Goal: Task Accomplishment & Management: Complete application form

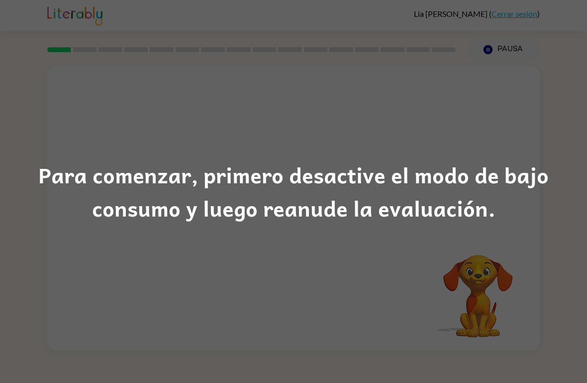
click at [395, 277] on div "Para comenzar, primero desactive el modo de bajo consumo y luego reanude la eva…" at bounding box center [293, 191] width 587 height 383
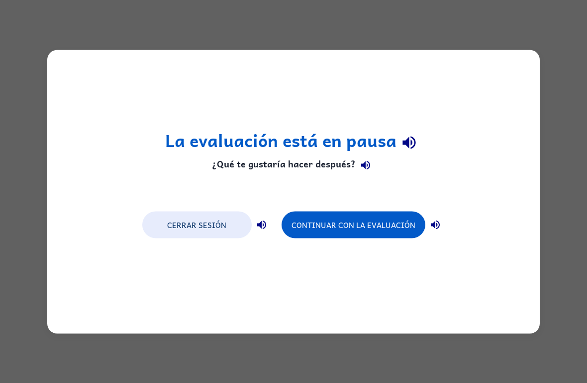
click at [376, 233] on button "Continuar con la evaluación" at bounding box center [353, 224] width 144 height 27
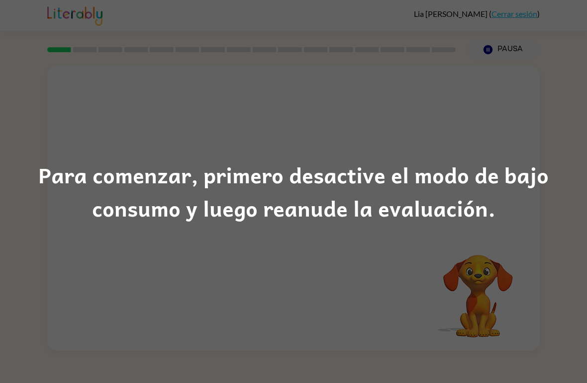
click at [301, 285] on div "Para comenzar, primero desactive el modo de bajo consumo y luego reanude la eva…" at bounding box center [293, 191] width 587 height 383
click at [310, 287] on div "Para comenzar, primero desactive el modo de bajo consumo y luego reanude la eva…" at bounding box center [293, 191] width 587 height 383
click at [308, 264] on div "Para comenzar, primero desactive el modo de bajo consumo y luego reanude la eva…" at bounding box center [293, 191] width 587 height 383
click at [302, 217] on div "Para comenzar, primero desactive el modo de bajo consumo y luego reanude la eva…" at bounding box center [293, 192] width 587 height 68
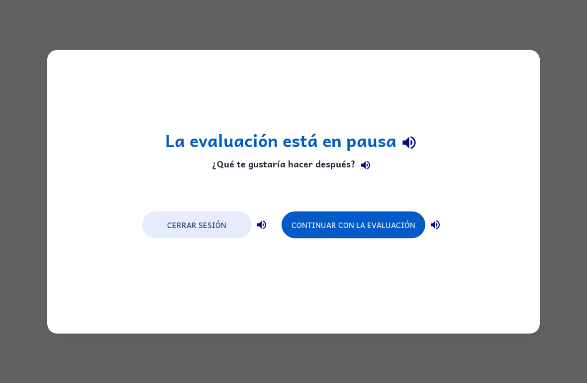
click at [372, 213] on button "Continuar con la evaluación" at bounding box center [353, 224] width 144 height 27
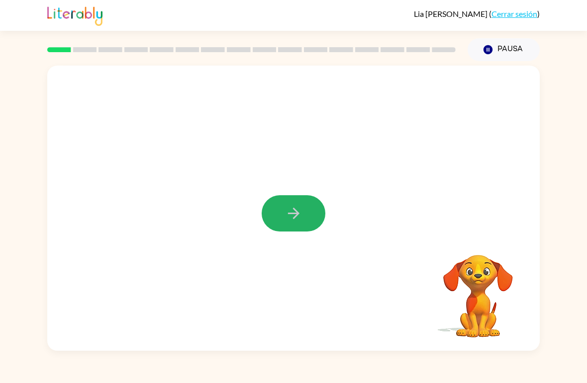
click at [295, 215] on icon "button" at bounding box center [293, 213] width 17 height 17
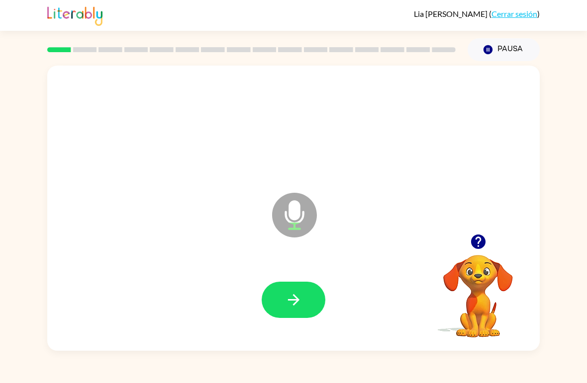
click at [285, 303] on icon "button" at bounding box center [293, 299] width 17 height 17
click at [292, 297] on icon "button" at bounding box center [293, 299] width 17 height 17
click at [304, 299] on button "button" at bounding box center [293, 300] width 64 height 36
click at [286, 286] on button "button" at bounding box center [293, 300] width 64 height 36
click at [288, 299] on icon "button" at bounding box center [293, 299] width 17 height 17
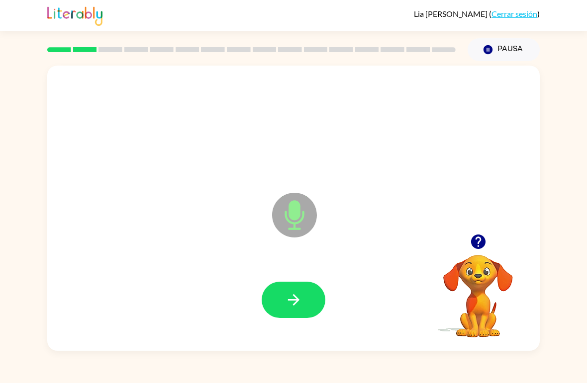
click at [298, 298] on icon "button" at bounding box center [293, 299] width 17 height 17
click at [305, 302] on button "button" at bounding box center [293, 300] width 64 height 36
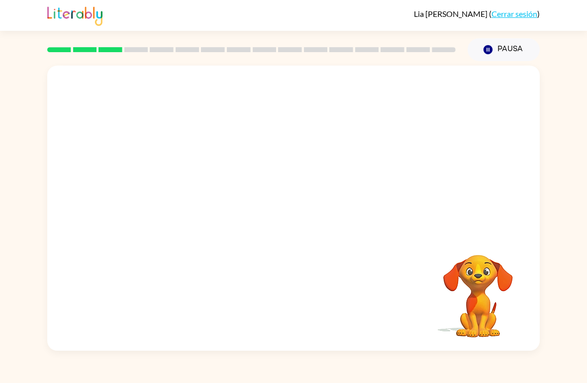
click at [515, 33] on div "Pausa Pausa" at bounding box center [503, 49] width 84 height 35
click at [508, 42] on button "Pausa Pausa" at bounding box center [503, 49] width 72 height 23
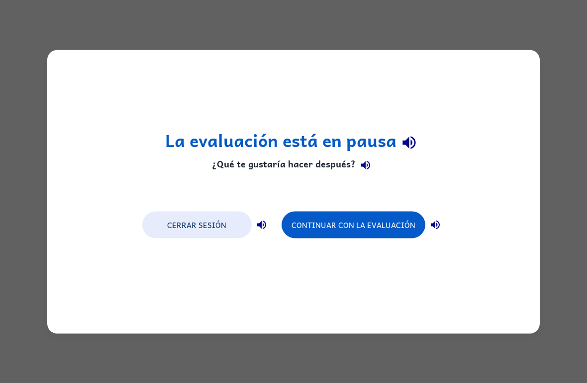
click at [355, 236] on button "Continuar con la evaluación" at bounding box center [353, 224] width 144 height 27
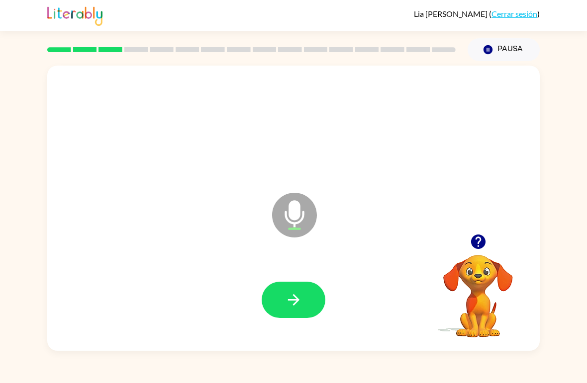
click at [292, 295] on icon "button" at bounding box center [293, 299] width 17 height 17
click at [290, 297] on icon "button" at bounding box center [293, 299] width 17 height 17
click at [278, 299] on button "button" at bounding box center [293, 300] width 64 height 36
click at [276, 308] on button "button" at bounding box center [293, 300] width 64 height 36
click at [285, 293] on icon "button" at bounding box center [293, 299] width 17 height 17
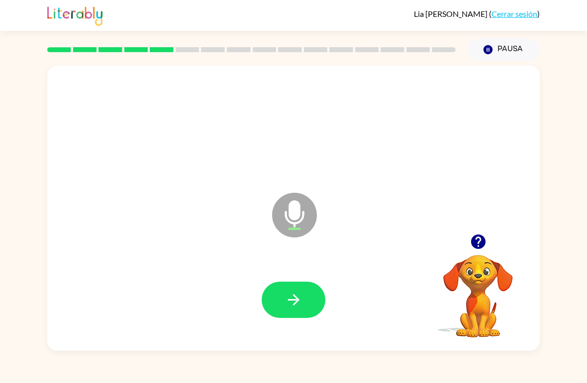
click at [281, 299] on button "button" at bounding box center [293, 300] width 64 height 36
click at [305, 304] on button "button" at bounding box center [293, 300] width 64 height 36
click at [287, 291] on button "button" at bounding box center [293, 300] width 64 height 36
click at [283, 294] on button "button" at bounding box center [293, 300] width 64 height 36
click at [278, 301] on button "button" at bounding box center [293, 300] width 64 height 36
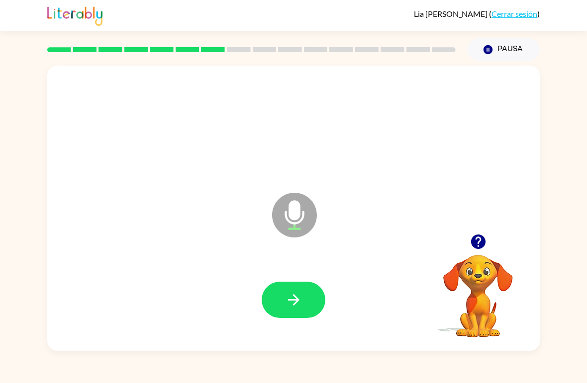
click at [293, 299] on icon "button" at bounding box center [293, 299] width 17 height 17
click at [291, 293] on icon "button" at bounding box center [293, 299] width 17 height 17
click at [305, 308] on button "button" at bounding box center [293, 300] width 64 height 36
click at [282, 294] on button "button" at bounding box center [293, 300] width 64 height 36
click at [284, 298] on button "button" at bounding box center [293, 300] width 64 height 36
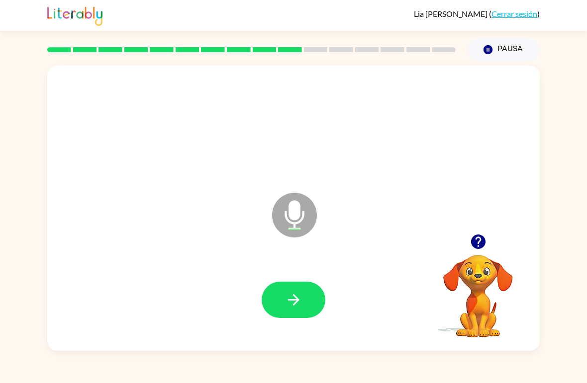
click at [291, 296] on icon "button" at bounding box center [293, 299] width 17 height 17
click at [294, 292] on icon "button" at bounding box center [293, 299] width 17 height 17
click at [299, 307] on icon "button" at bounding box center [293, 299] width 17 height 17
click at [289, 302] on icon "button" at bounding box center [293, 299] width 17 height 17
click at [308, 312] on button "button" at bounding box center [293, 300] width 64 height 36
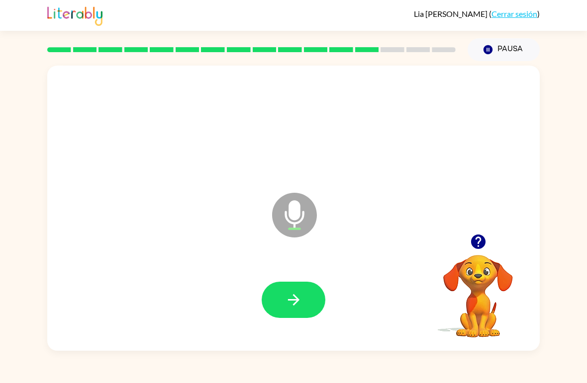
click at [273, 300] on button "button" at bounding box center [293, 300] width 64 height 36
click at [291, 269] on div at bounding box center [293, 300] width 472 height 82
click at [273, 285] on button "button" at bounding box center [293, 300] width 64 height 36
click at [278, 291] on button "button" at bounding box center [293, 300] width 64 height 36
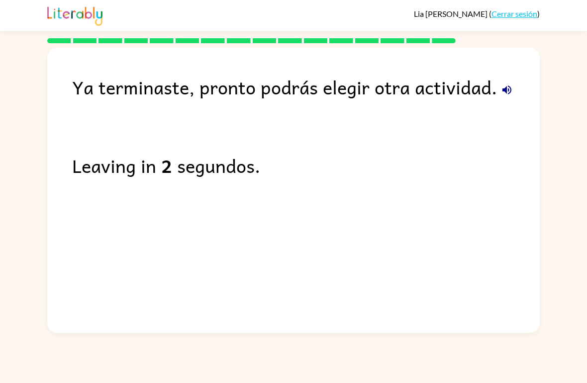
click at [443, 195] on div "Ya terminaste, pronto podrás elegir otra actividad. Leaving in 2 segundos." at bounding box center [293, 188] width 492 height 280
click at [517, 15] on link "Cerrar sesión" at bounding box center [514, 13] width 46 height 9
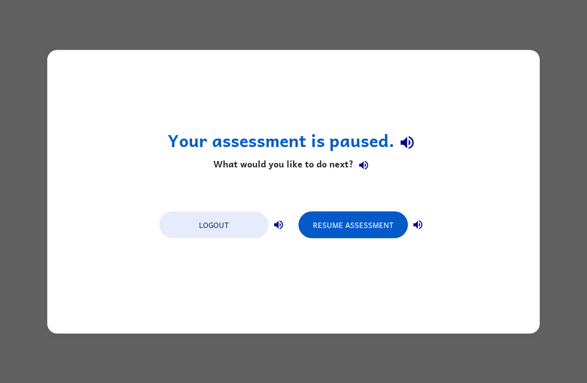
click at [370, 232] on button "Resume Assessment" at bounding box center [352, 224] width 109 height 27
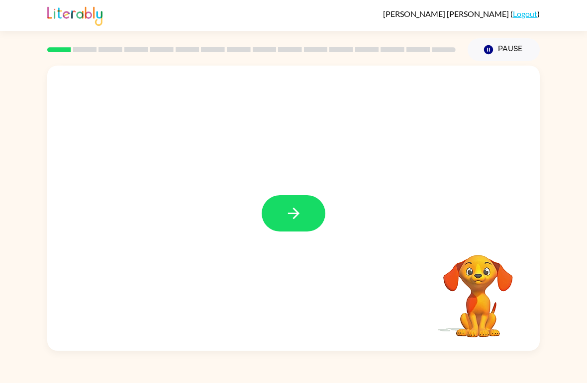
click at [281, 225] on button "button" at bounding box center [293, 213] width 64 height 36
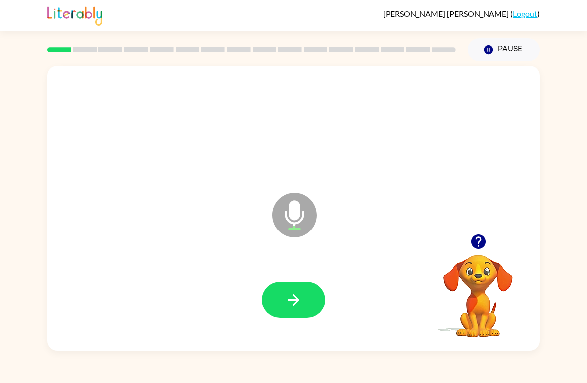
click at [267, 296] on button "button" at bounding box center [293, 300] width 64 height 36
click at [262, 305] on button "button" at bounding box center [293, 300] width 64 height 36
click at [312, 293] on button "button" at bounding box center [293, 300] width 64 height 36
click at [302, 292] on button "button" at bounding box center [293, 300] width 64 height 36
click at [288, 293] on icon "button" at bounding box center [293, 299] width 17 height 17
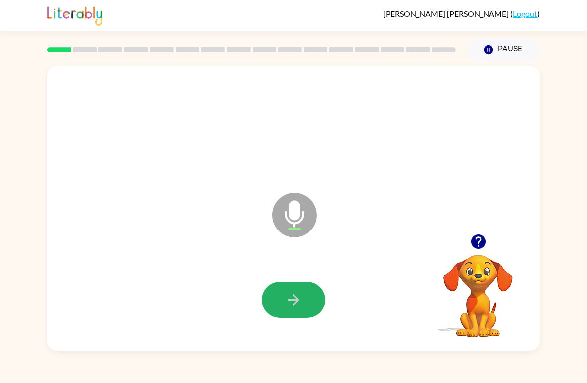
click at [288, 300] on icon "button" at bounding box center [292, 299] width 11 height 11
click at [281, 296] on button "button" at bounding box center [293, 300] width 64 height 36
click at [277, 294] on button "button" at bounding box center [293, 300] width 64 height 36
click at [283, 298] on button "button" at bounding box center [293, 300] width 64 height 36
click at [282, 296] on button "button" at bounding box center [293, 300] width 64 height 36
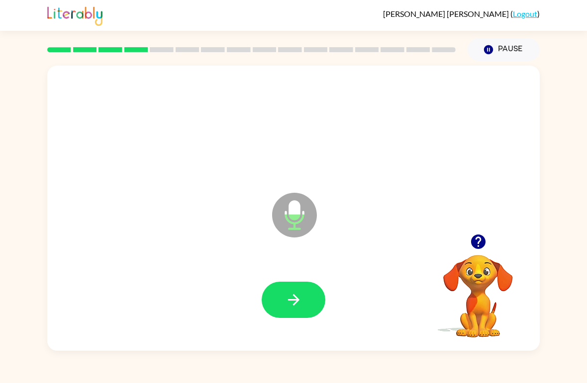
click at [276, 291] on button "button" at bounding box center [293, 300] width 64 height 36
click at [285, 298] on icon "button" at bounding box center [293, 299] width 17 height 17
click at [277, 277] on div at bounding box center [293, 300] width 472 height 82
click at [284, 297] on button "button" at bounding box center [293, 300] width 64 height 36
click at [296, 302] on icon "button" at bounding box center [292, 299] width 11 height 11
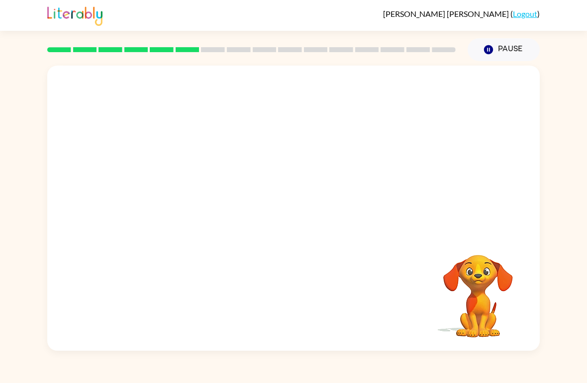
click at [44, 347] on div "Your browser must support playing .mp4 files to use Literably. Please try using…" at bounding box center [293, 206] width 587 height 290
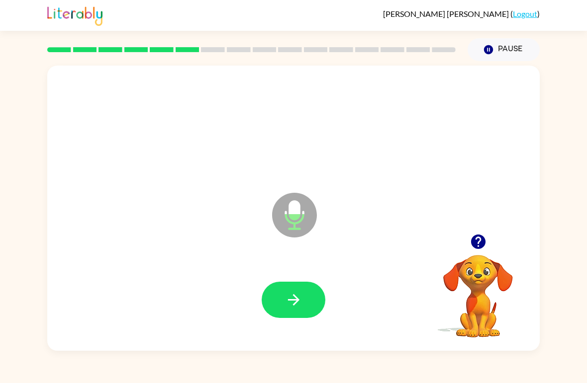
click at [297, 299] on icon "button" at bounding box center [292, 299] width 11 height 11
click at [298, 297] on icon "button" at bounding box center [293, 299] width 17 height 17
click at [289, 295] on icon "button" at bounding box center [293, 299] width 17 height 17
click at [286, 303] on icon "button" at bounding box center [293, 299] width 17 height 17
click at [292, 292] on icon "button" at bounding box center [293, 299] width 17 height 17
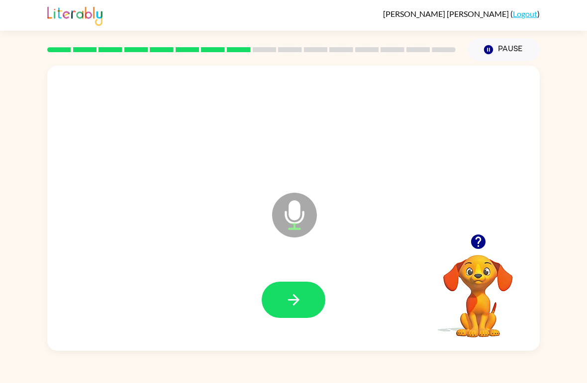
click at [286, 290] on button "button" at bounding box center [293, 300] width 64 height 36
click at [285, 288] on button "button" at bounding box center [293, 300] width 64 height 36
click at [298, 282] on button "button" at bounding box center [293, 300] width 64 height 36
click at [302, 302] on icon "button" at bounding box center [293, 299] width 17 height 17
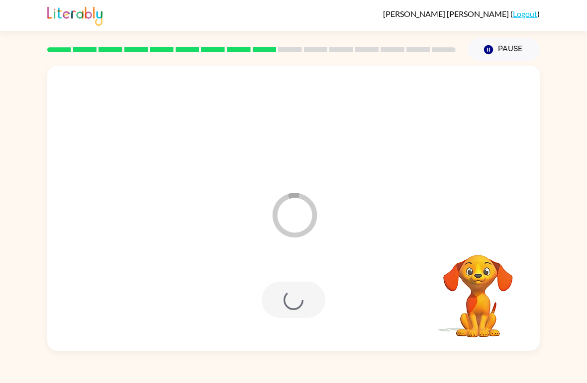
click at [16, 17] on div "Alonso Torres-Garza-Riao ( Logout )" at bounding box center [293, 15] width 587 height 31
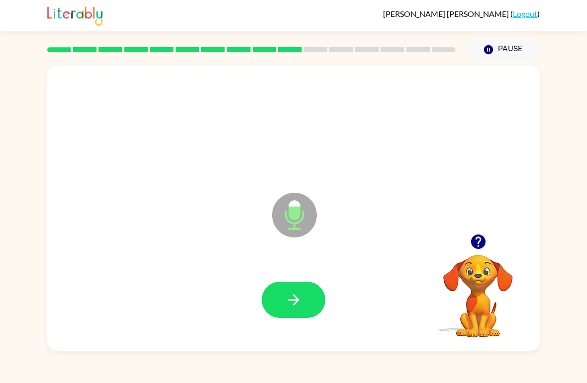
click at [289, 294] on icon "button" at bounding box center [293, 299] width 17 height 17
click at [293, 301] on icon "button" at bounding box center [292, 299] width 11 height 11
click at [292, 298] on icon "button" at bounding box center [293, 299] width 17 height 17
click at [290, 297] on icon "button" at bounding box center [293, 299] width 17 height 17
click at [287, 299] on icon "button" at bounding box center [293, 299] width 17 height 17
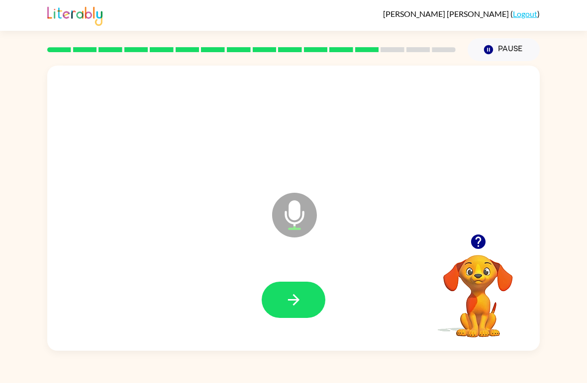
click at [292, 291] on button "button" at bounding box center [293, 300] width 64 height 36
click at [287, 292] on icon "button" at bounding box center [293, 299] width 17 height 17
click at [284, 294] on button "button" at bounding box center [293, 300] width 64 height 36
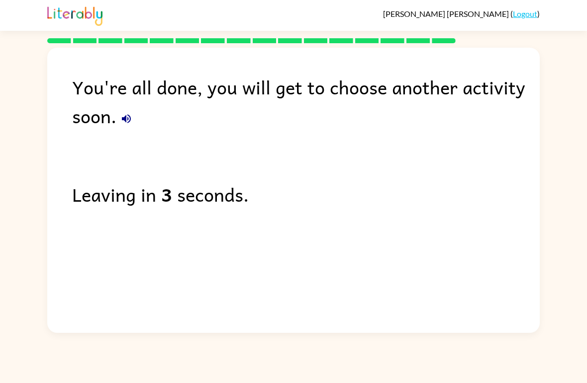
click at [515, 10] on link "Logout" at bounding box center [524, 13] width 24 height 9
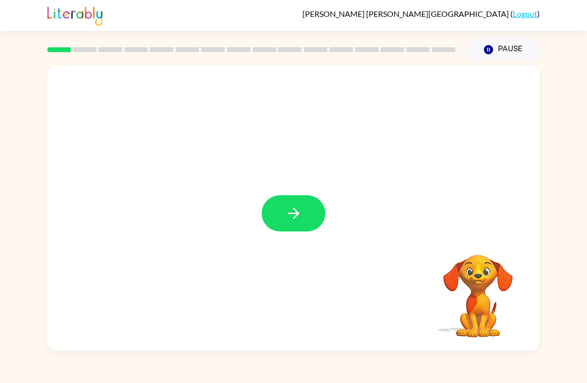
click at [295, 220] on icon "button" at bounding box center [293, 213] width 17 height 17
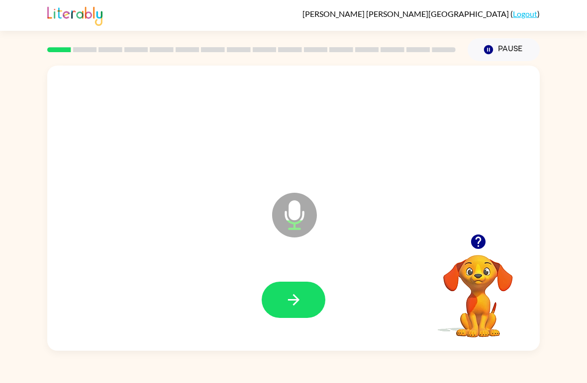
click at [293, 299] on icon "button" at bounding box center [293, 299] width 17 height 17
click at [284, 294] on button "button" at bounding box center [293, 300] width 64 height 36
click at [283, 309] on button "button" at bounding box center [293, 300] width 64 height 36
click at [294, 311] on button "button" at bounding box center [293, 300] width 64 height 36
click at [294, 287] on button "button" at bounding box center [293, 300] width 64 height 36
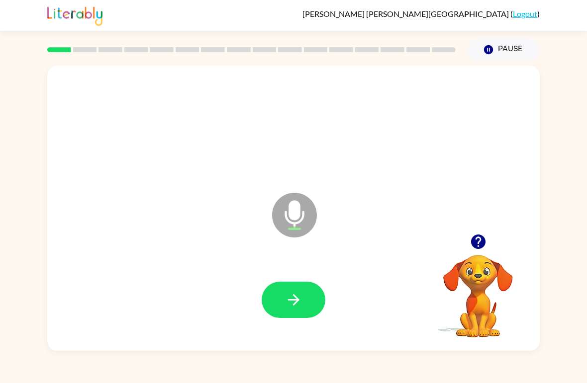
click at [277, 310] on button "button" at bounding box center [293, 300] width 64 height 36
click at [287, 305] on icon "button" at bounding box center [293, 299] width 17 height 17
click at [288, 299] on icon "button" at bounding box center [293, 299] width 17 height 17
click at [286, 299] on icon "button" at bounding box center [293, 299] width 17 height 17
click at [276, 297] on button "button" at bounding box center [293, 300] width 64 height 36
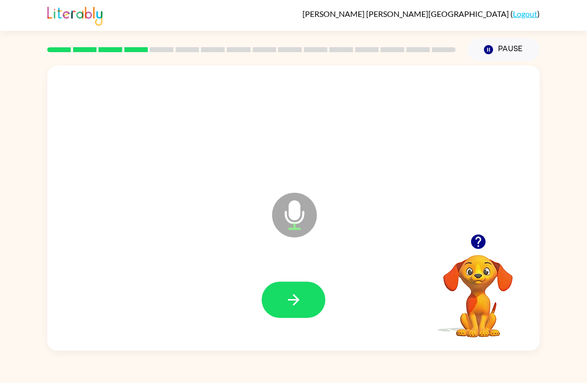
click at [288, 303] on icon "button" at bounding box center [293, 299] width 17 height 17
click at [289, 300] on icon "button" at bounding box center [292, 299] width 11 height 11
click at [294, 300] on icon "button" at bounding box center [292, 299] width 11 height 11
click at [294, 290] on button "button" at bounding box center [293, 300] width 64 height 36
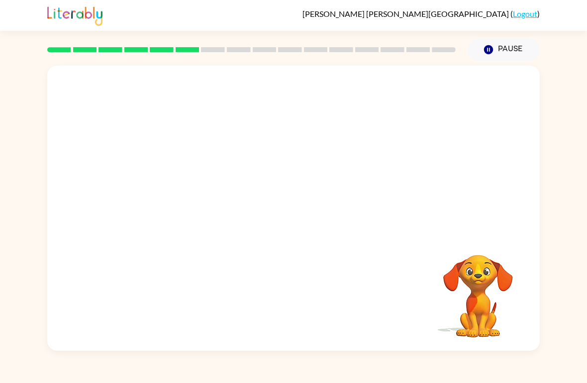
click at [510, 57] on button "Pause Pause" at bounding box center [503, 49] width 72 height 23
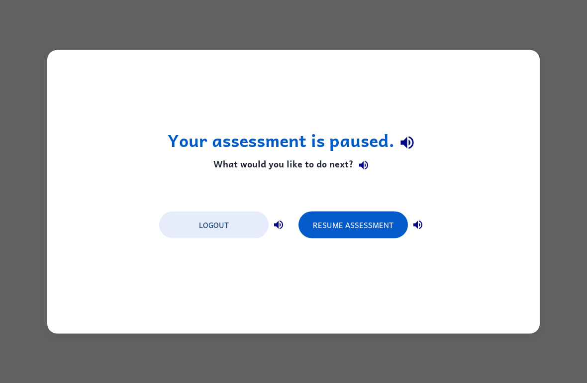
click at [347, 10] on div "Your assessment is paused. What would you like to do next? Logout Resume Assess…" at bounding box center [293, 191] width 587 height 383
click at [353, 221] on button "Resume Assessment" at bounding box center [352, 224] width 109 height 27
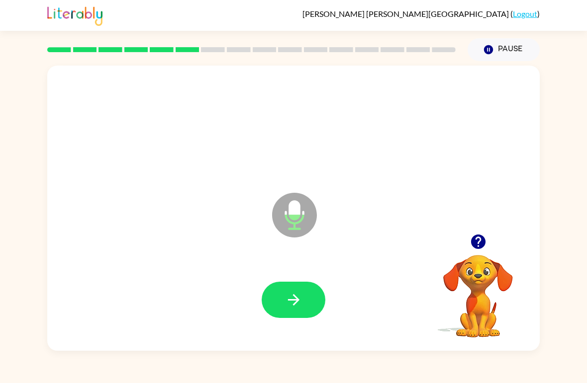
click at [292, 287] on button "button" at bounding box center [293, 300] width 64 height 36
click at [283, 285] on button "button" at bounding box center [293, 300] width 64 height 36
click at [285, 290] on button "button" at bounding box center [293, 300] width 64 height 36
click at [300, 309] on icon "button" at bounding box center [293, 299] width 17 height 17
click at [297, 304] on icon "button" at bounding box center [293, 299] width 17 height 17
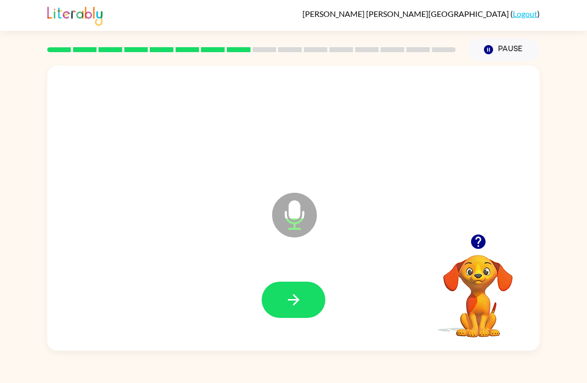
click at [273, 298] on button "button" at bounding box center [293, 300] width 64 height 36
click at [296, 302] on icon "button" at bounding box center [292, 299] width 11 height 11
click at [299, 300] on icon "button" at bounding box center [293, 299] width 17 height 17
click at [291, 291] on button "button" at bounding box center [293, 300] width 64 height 36
click at [290, 290] on button "button" at bounding box center [293, 300] width 64 height 36
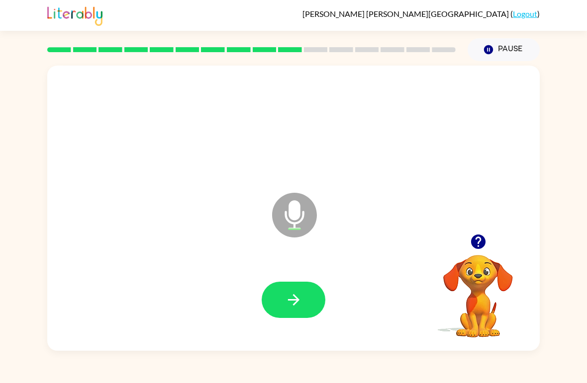
click at [304, 299] on button "button" at bounding box center [293, 300] width 64 height 36
click at [289, 293] on icon "button" at bounding box center [293, 299] width 17 height 17
click at [290, 296] on icon "button" at bounding box center [293, 299] width 17 height 17
click at [293, 290] on button "button" at bounding box center [293, 300] width 64 height 36
click at [297, 296] on icon "button" at bounding box center [293, 299] width 17 height 17
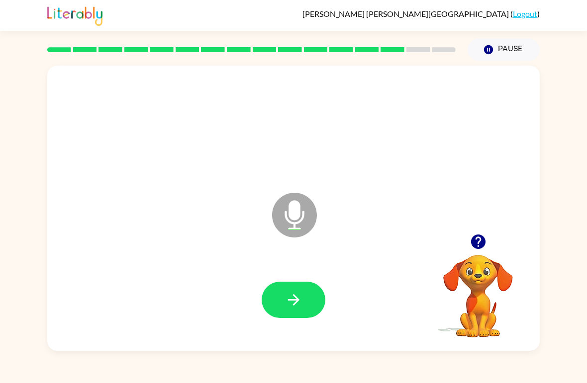
click at [292, 292] on icon "button" at bounding box center [293, 299] width 17 height 17
click at [297, 297] on icon "button" at bounding box center [293, 299] width 17 height 17
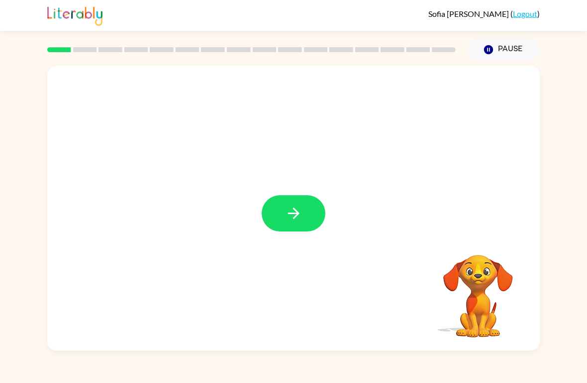
click at [304, 212] on button "button" at bounding box center [293, 213] width 64 height 36
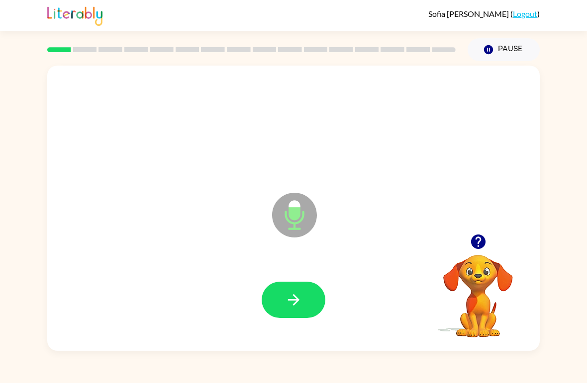
click at [296, 295] on icon "button" at bounding box center [293, 299] width 17 height 17
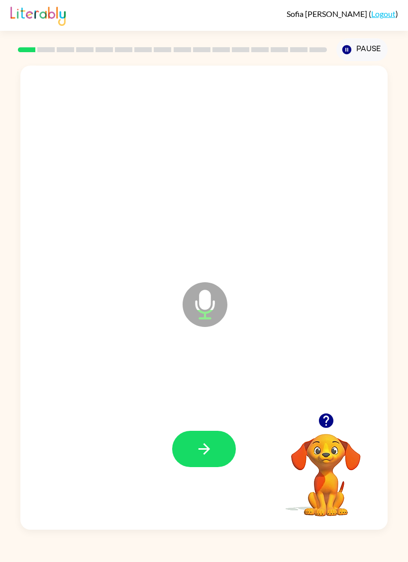
click at [222, 383] on button "button" at bounding box center [204, 449] width 64 height 36
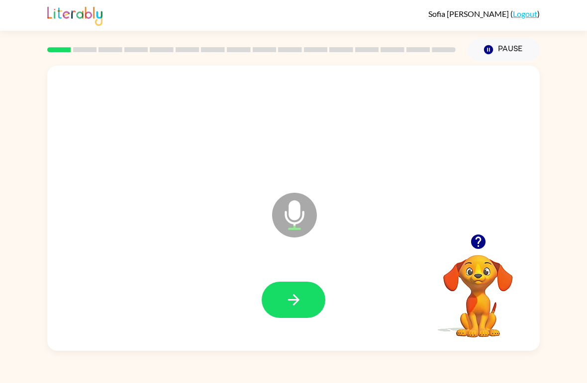
click at [304, 282] on button "button" at bounding box center [293, 300] width 64 height 36
click at [285, 300] on icon "button" at bounding box center [293, 299] width 17 height 17
click at [285, 302] on icon "button" at bounding box center [293, 299] width 17 height 17
click at [317, 287] on button "button" at bounding box center [293, 300] width 64 height 36
click at [438, 186] on div "Loader Your response is being sent to our graders" at bounding box center [269, 190] width 424 height 36
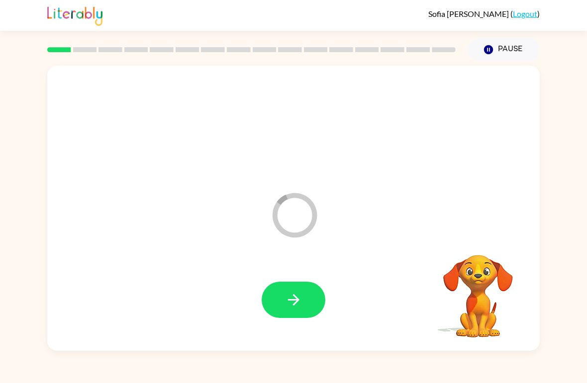
click at [286, 291] on button "button" at bounding box center [293, 300] width 64 height 36
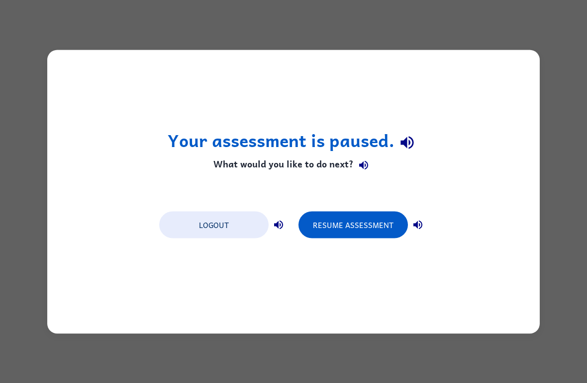
click at [347, 222] on button "Resume Assessment" at bounding box center [352, 224] width 109 height 27
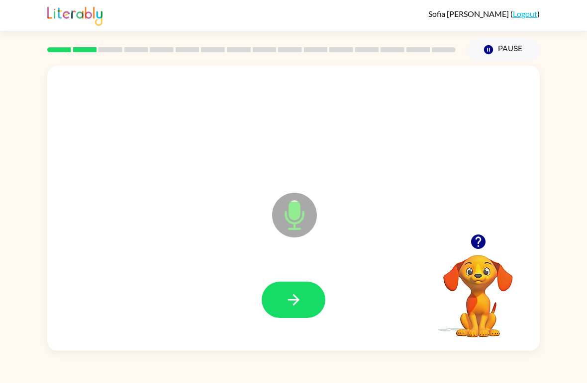
click at [290, 294] on icon "button" at bounding box center [293, 299] width 17 height 17
click at [287, 295] on icon "button" at bounding box center [293, 299] width 17 height 17
click at [295, 292] on icon "button" at bounding box center [293, 299] width 17 height 17
click at [294, 295] on icon "button" at bounding box center [292, 299] width 11 height 11
click at [296, 295] on icon "button" at bounding box center [293, 299] width 17 height 17
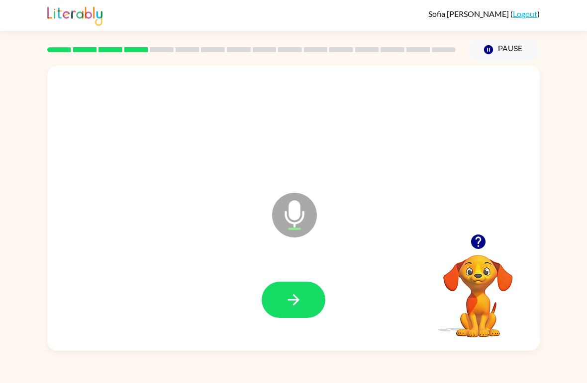
click at [298, 302] on icon "button" at bounding box center [293, 299] width 17 height 17
click at [298, 298] on icon "button" at bounding box center [293, 299] width 17 height 17
click at [296, 298] on icon "button" at bounding box center [292, 299] width 11 height 11
click at [291, 304] on icon "button" at bounding box center [293, 299] width 17 height 17
click at [296, 301] on icon "button" at bounding box center [292, 299] width 11 height 11
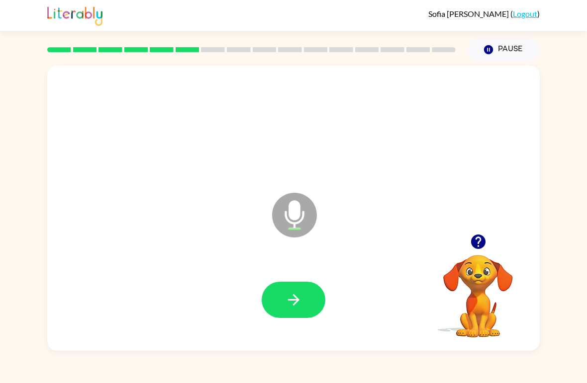
click at [306, 295] on button "button" at bounding box center [293, 300] width 64 height 36
click at [303, 303] on button "button" at bounding box center [293, 300] width 64 height 36
click at [305, 297] on button "button" at bounding box center [293, 300] width 64 height 36
click at [303, 292] on button "button" at bounding box center [293, 300] width 64 height 36
click at [298, 299] on icon "button" at bounding box center [292, 299] width 11 height 11
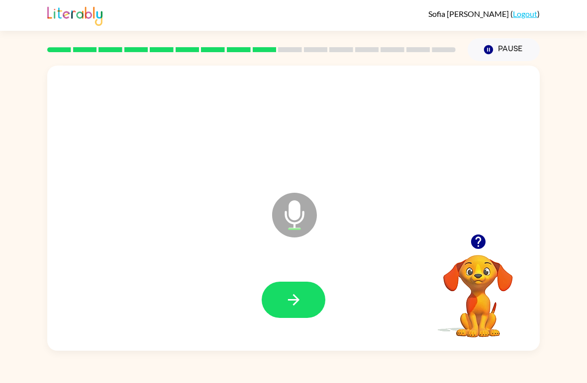
click at [307, 297] on button "button" at bounding box center [293, 300] width 64 height 36
click at [300, 292] on icon "button" at bounding box center [293, 299] width 17 height 17
click at [299, 297] on icon "button" at bounding box center [293, 299] width 17 height 17
click at [302, 300] on icon "button" at bounding box center [293, 299] width 17 height 17
click at [300, 300] on icon "button" at bounding box center [293, 299] width 17 height 17
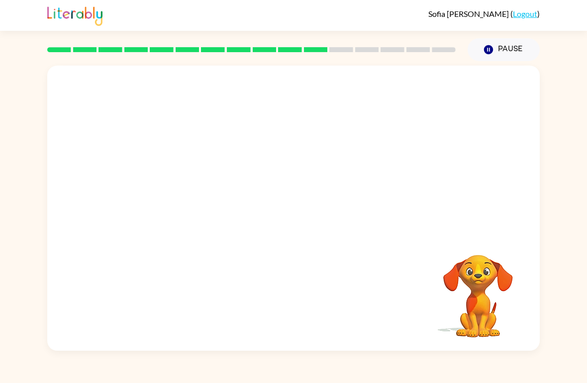
click at [556, 17] on div "Sofia Martin-Domenzain ( Logout )" at bounding box center [293, 15] width 587 height 31
click at [523, 14] on link "Logout" at bounding box center [524, 13] width 24 height 9
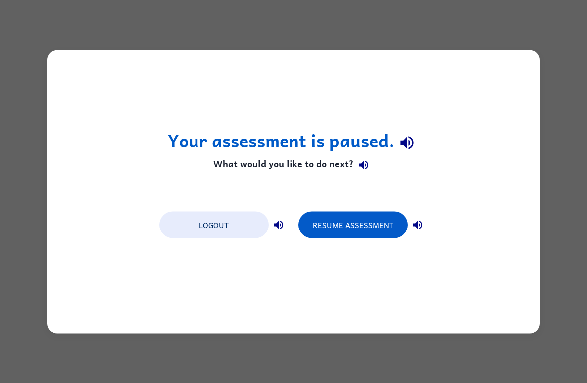
click at [365, 217] on button "Resume Assessment" at bounding box center [352, 224] width 109 height 27
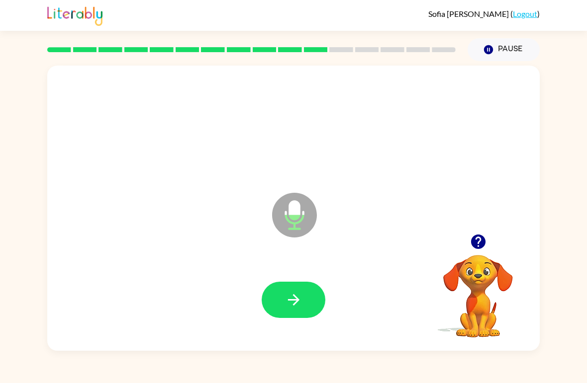
click at [298, 297] on icon "button" at bounding box center [293, 299] width 17 height 17
click at [298, 296] on icon "button" at bounding box center [293, 299] width 17 height 17
click at [302, 293] on button "button" at bounding box center [293, 300] width 64 height 36
click at [304, 301] on button "button" at bounding box center [293, 300] width 64 height 36
click at [310, 297] on button "button" at bounding box center [293, 300] width 64 height 36
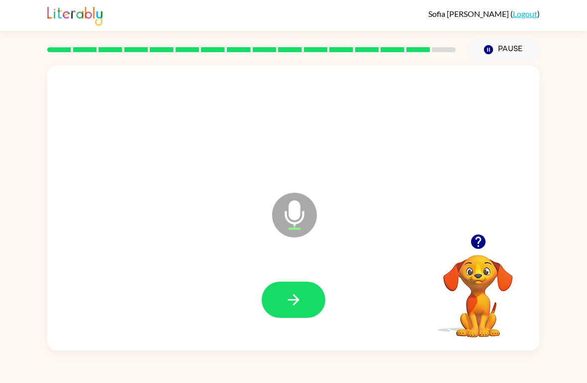
click at [304, 294] on button "button" at bounding box center [293, 300] width 64 height 36
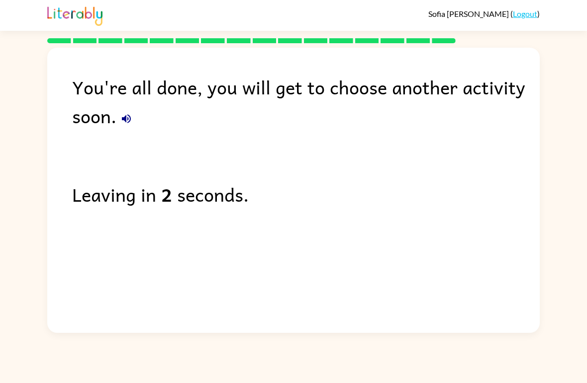
click at [530, 15] on link "Logout" at bounding box center [524, 13] width 24 height 9
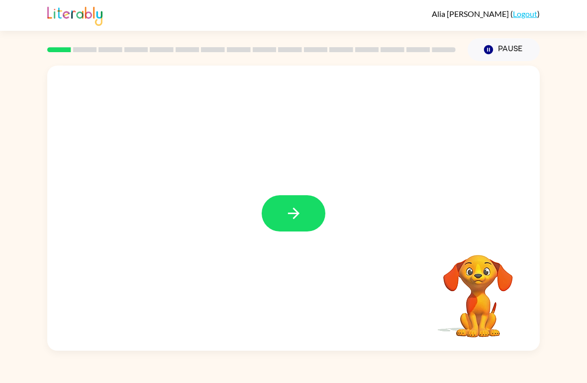
click at [296, 212] on icon "button" at bounding box center [292, 213] width 11 height 11
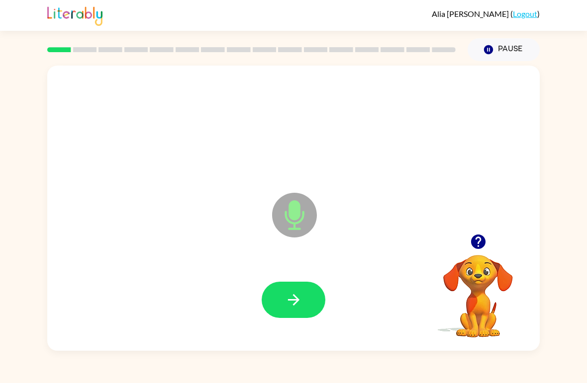
click at [292, 294] on icon "button" at bounding box center [293, 299] width 17 height 17
click at [306, 297] on button "button" at bounding box center [293, 300] width 64 height 36
click at [308, 302] on button "button" at bounding box center [293, 300] width 64 height 36
click at [287, 304] on icon "button" at bounding box center [293, 299] width 17 height 17
click at [303, 288] on button "button" at bounding box center [293, 300] width 64 height 36
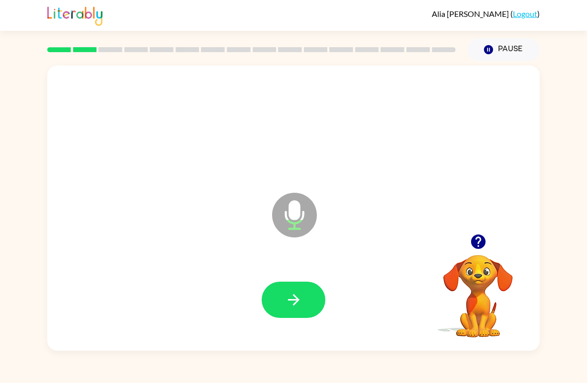
click at [288, 301] on icon "button" at bounding box center [292, 299] width 11 height 11
click at [285, 299] on icon "button" at bounding box center [293, 299] width 17 height 17
click at [286, 302] on icon "button" at bounding box center [293, 299] width 17 height 17
click at [294, 293] on icon "button" at bounding box center [293, 299] width 17 height 17
click at [308, 279] on div at bounding box center [293, 300] width 472 height 82
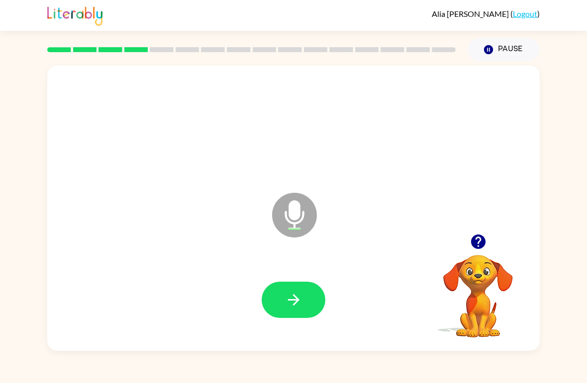
click at [288, 295] on icon "button" at bounding box center [293, 299] width 17 height 17
click at [289, 298] on icon "button" at bounding box center [293, 299] width 17 height 17
click at [285, 300] on icon "button" at bounding box center [293, 299] width 17 height 17
click at [286, 299] on icon "button" at bounding box center [293, 299] width 17 height 17
click at [290, 299] on icon "button" at bounding box center [293, 299] width 17 height 17
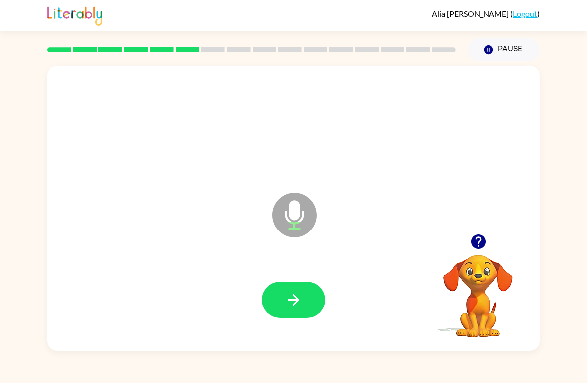
click at [293, 295] on icon "button" at bounding box center [292, 299] width 11 height 11
click at [287, 297] on icon "button" at bounding box center [293, 299] width 17 height 17
click at [287, 288] on button "button" at bounding box center [293, 300] width 64 height 36
click at [302, 286] on button "button" at bounding box center [293, 300] width 64 height 36
click at [280, 301] on button "button" at bounding box center [293, 300] width 64 height 36
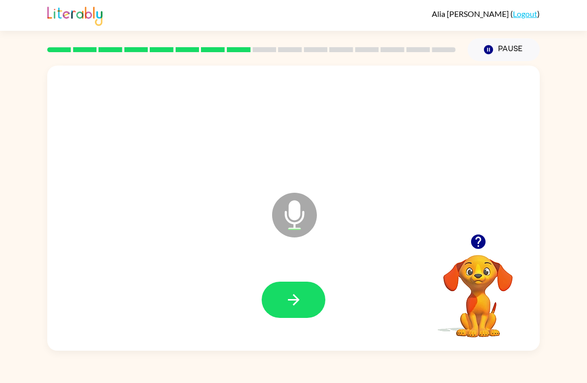
click at [298, 291] on button "button" at bounding box center [293, 300] width 64 height 36
click at [297, 291] on button "button" at bounding box center [293, 300] width 64 height 36
click at [296, 300] on icon "button" at bounding box center [292, 299] width 11 height 11
click at [289, 296] on icon "button" at bounding box center [293, 299] width 17 height 17
click at [303, 292] on button "button" at bounding box center [293, 300] width 64 height 36
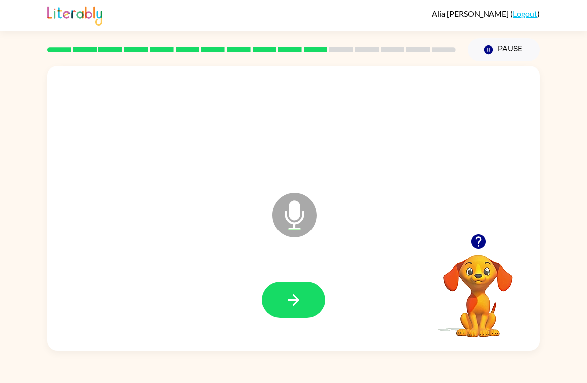
click at [293, 309] on icon "button" at bounding box center [293, 299] width 17 height 17
click at [302, 299] on icon "button" at bounding box center [293, 299] width 17 height 17
click at [298, 298] on icon "button" at bounding box center [293, 299] width 17 height 17
click at [293, 303] on icon "button" at bounding box center [293, 299] width 17 height 17
click at [296, 296] on icon "button" at bounding box center [293, 299] width 17 height 17
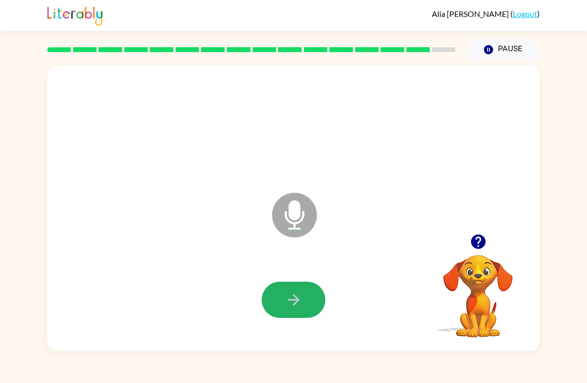
click at [300, 292] on icon "button" at bounding box center [293, 299] width 17 height 17
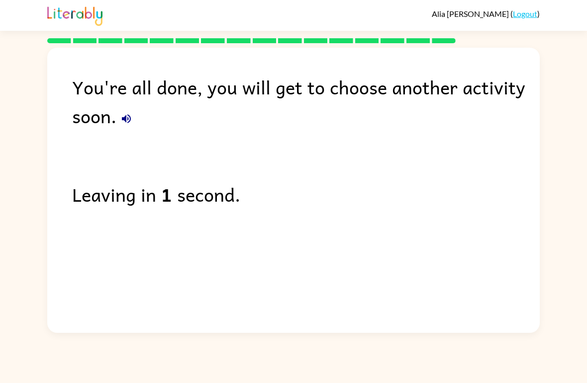
click at [527, 9] on link "Logout" at bounding box center [524, 13] width 24 height 9
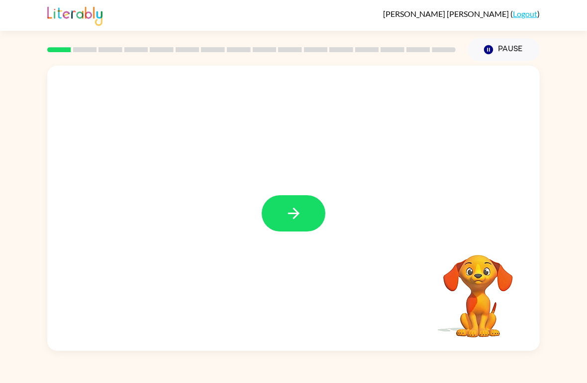
click at [290, 218] on icon "button" at bounding box center [293, 213] width 17 height 17
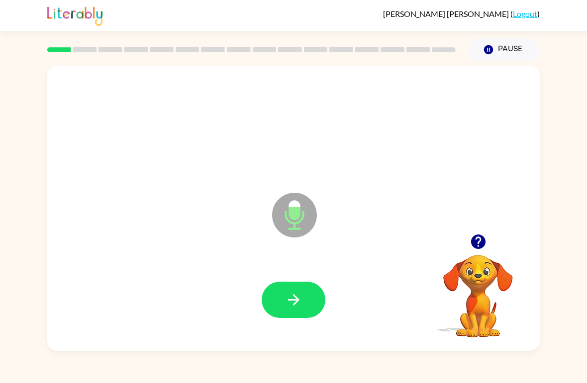
click at [311, 287] on button "button" at bounding box center [293, 300] width 64 height 36
click at [289, 308] on icon "button" at bounding box center [293, 299] width 17 height 17
click at [292, 305] on icon "button" at bounding box center [293, 299] width 17 height 17
click at [295, 302] on icon "button" at bounding box center [293, 299] width 17 height 17
click at [298, 298] on icon "button" at bounding box center [293, 299] width 17 height 17
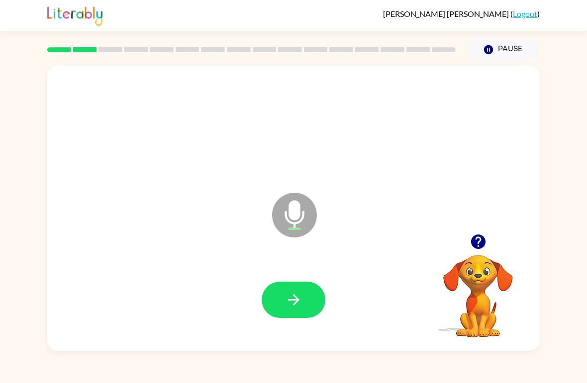
click at [451, 359] on div "[PERSON_NAME] ( Logout ) Pause Pause Microphone The Microphone is here when it …" at bounding box center [293, 191] width 587 height 383
click at [295, 297] on icon "button" at bounding box center [292, 299] width 11 height 11
click at [294, 293] on icon "button" at bounding box center [293, 299] width 17 height 17
click at [291, 295] on icon "button" at bounding box center [293, 299] width 17 height 17
click at [290, 296] on icon "button" at bounding box center [293, 299] width 17 height 17
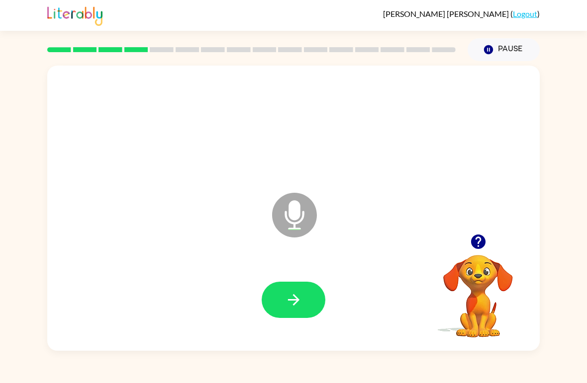
click at [300, 301] on icon "button" at bounding box center [293, 299] width 17 height 17
click at [291, 301] on icon "button" at bounding box center [292, 299] width 11 height 11
click at [291, 306] on icon "button" at bounding box center [293, 299] width 17 height 17
click at [281, 307] on button "button" at bounding box center [293, 300] width 64 height 36
click at [268, 301] on button "button" at bounding box center [293, 300] width 64 height 36
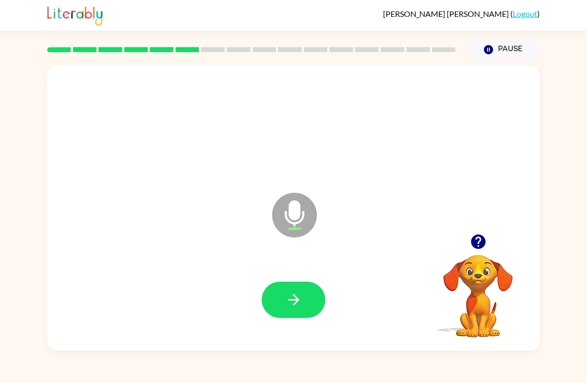
click at [295, 296] on icon "button" at bounding box center [292, 299] width 11 height 11
click at [300, 300] on icon "button" at bounding box center [293, 299] width 17 height 17
click at [301, 291] on button "button" at bounding box center [293, 300] width 64 height 36
click at [298, 294] on icon "button" at bounding box center [293, 299] width 17 height 17
click at [300, 296] on icon "button" at bounding box center [293, 299] width 17 height 17
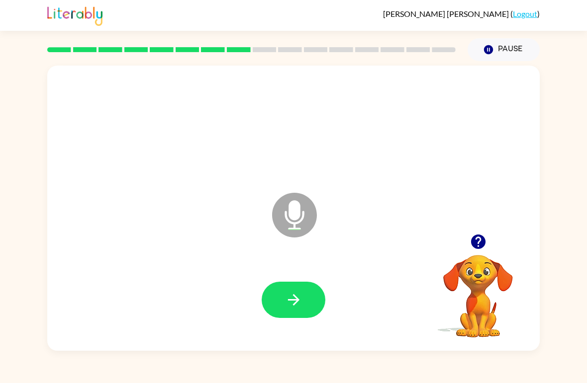
click at [291, 304] on icon "button" at bounding box center [293, 299] width 17 height 17
click at [299, 298] on icon "button" at bounding box center [293, 299] width 17 height 17
click at [300, 297] on icon "button" at bounding box center [293, 299] width 17 height 17
click at [298, 296] on icon "button" at bounding box center [293, 299] width 17 height 17
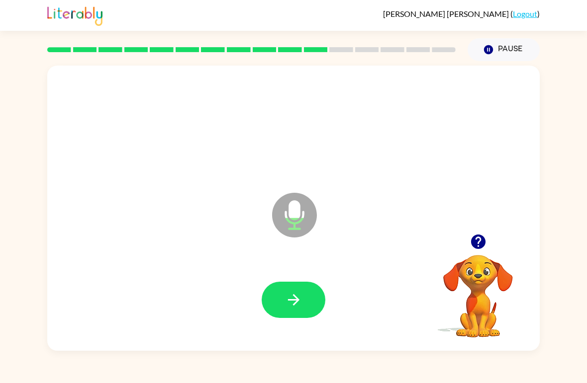
click at [287, 298] on icon "button" at bounding box center [293, 299] width 17 height 17
click at [301, 292] on icon "button" at bounding box center [293, 299] width 17 height 17
click at [297, 294] on icon "button" at bounding box center [293, 299] width 17 height 17
click at [287, 298] on icon "button" at bounding box center [293, 299] width 17 height 17
click at [294, 295] on icon "button" at bounding box center [293, 299] width 17 height 17
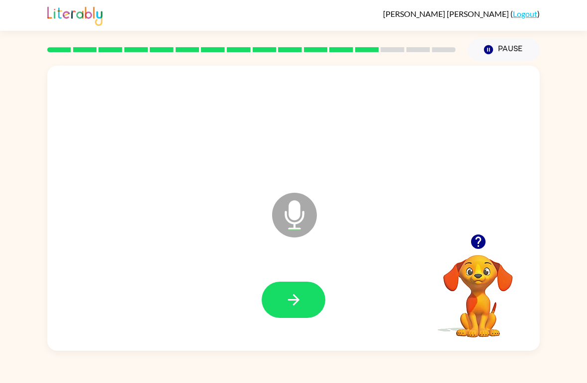
click at [294, 299] on icon "button" at bounding box center [293, 299] width 17 height 17
click at [299, 292] on icon "button" at bounding box center [293, 299] width 17 height 17
click at [300, 297] on icon "button" at bounding box center [293, 299] width 17 height 17
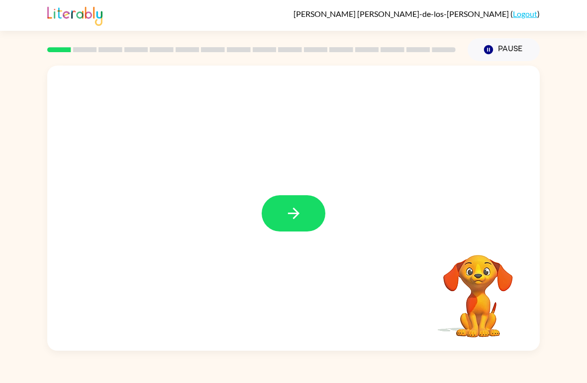
click at [319, 202] on button "button" at bounding box center [293, 213] width 64 height 36
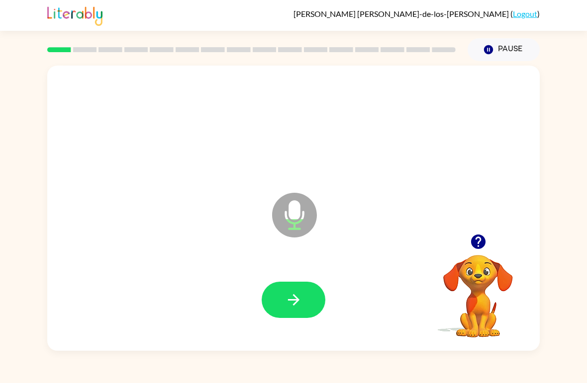
click at [296, 303] on icon "button" at bounding box center [292, 299] width 11 height 11
click at [294, 304] on icon "button" at bounding box center [292, 299] width 11 height 11
click at [298, 301] on icon "button" at bounding box center [292, 299] width 11 height 11
click at [286, 293] on icon "button" at bounding box center [293, 299] width 17 height 17
click at [297, 289] on button "button" at bounding box center [293, 300] width 64 height 36
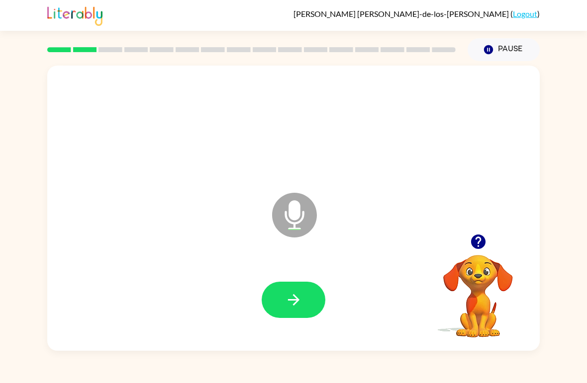
click at [288, 291] on button "button" at bounding box center [293, 300] width 64 height 36
click at [298, 295] on icon "button" at bounding box center [293, 299] width 17 height 17
click at [286, 304] on icon "button" at bounding box center [293, 299] width 17 height 17
click at [300, 297] on icon "button" at bounding box center [293, 299] width 17 height 17
click at [301, 295] on icon "button" at bounding box center [293, 299] width 17 height 17
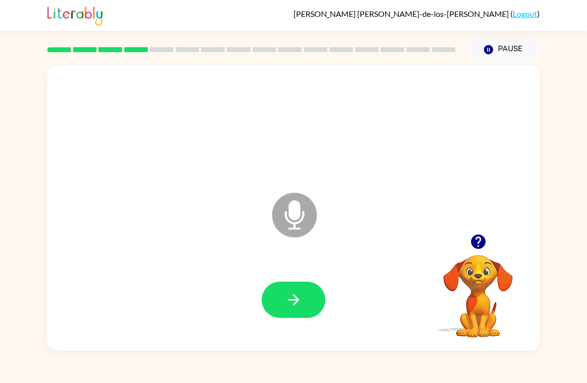
click at [297, 298] on icon "button" at bounding box center [293, 299] width 17 height 17
click at [287, 293] on icon "button" at bounding box center [293, 299] width 17 height 17
click at [294, 300] on icon "button" at bounding box center [293, 299] width 17 height 17
click at [295, 298] on icon "button" at bounding box center [292, 299] width 11 height 11
click at [304, 294] on button "button" at bounding box center [293, 300] width 64 height 36
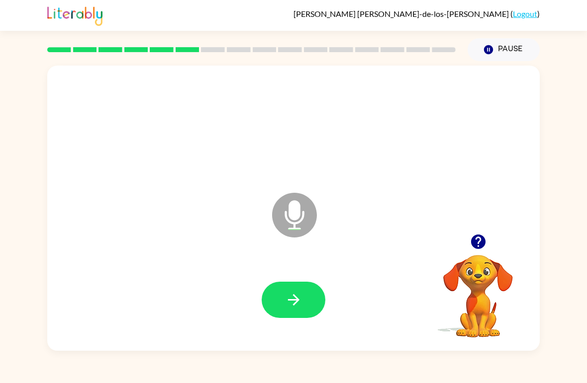
click at [306, 284] on button "button" at bounding box center [293, 300] width 64 height 36
click at [298, 296] on icon "button" at bounding box center [293, 299] width 17 height 17
click at [295, 298] on icon "button" at bounding box center [292, 299] width 11 height 11
click at [293, 296] on icon "button" at bounding box center [293, 299] width 17 height 17
click at [295, 300] on icon "button" at bounding box center [292, 299] width 11 height 11
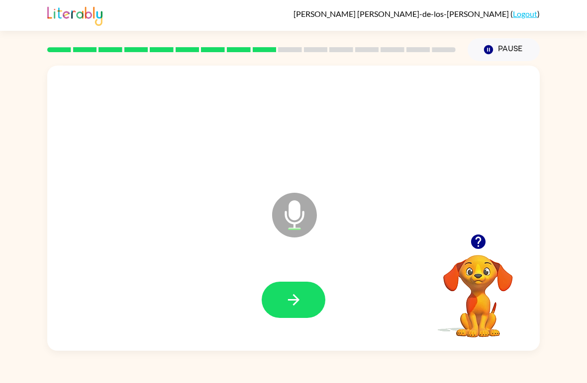
click at [300, 301] on icon "button" at bounding box center [293, 299] width 17 height 17
click at [293, 294] on icon "button" at bounding box center [293, 299] width 17 height 17
click at [298, 290] on button "button" at bounding box center [293, 300] width 64 height 36
click at [296, 302] on icon "button" at bounding box center [293, 299] width 17 height 17
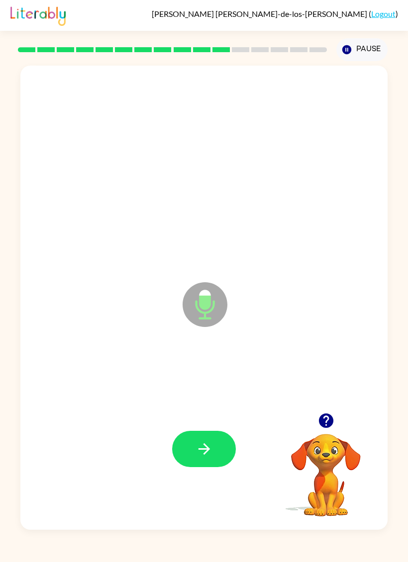
click at [191, 383] on button "button" at bounding box center [204, 449] width 64 height 36
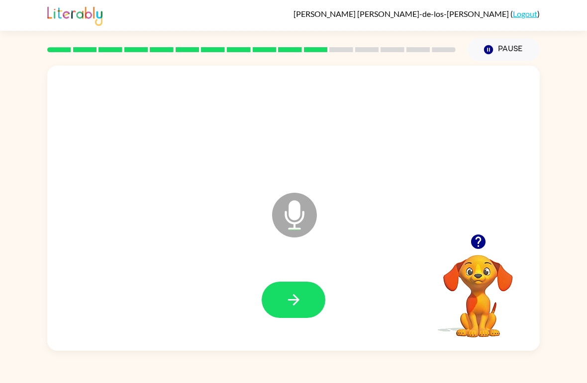
click at [298, 295] on icon "button" at bounding box center [293, 299] width 17 height 17
click at [294, 296] on icon "button" at bounding box center [292, 299] width 11 height 11
click at [298, 300] on icon "button" at bounding box center [292, 299] width 11 height 11
click at [305, 295] on button "button" at bounding box center [293, 300] width 64 height 36
click at [299, 290] on button "button" at bounding box center [293, 300] width 64 height 36
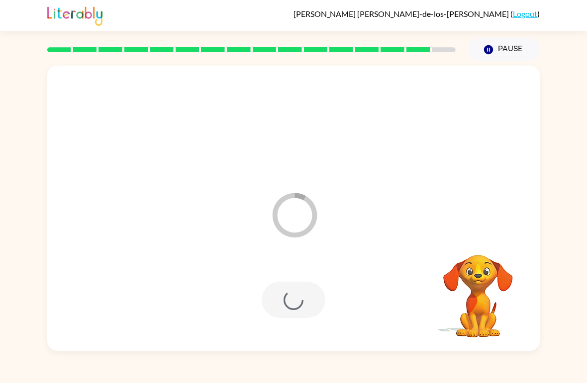
click at [457, 380] on div "[PERSON_NAME]-de-los-[PERSON_NAME] ( Logout ) Pause Pause Loader Your response …" at bounding box center [293, 191] width 587 height 383
